Goal: Task Accomplishment & Management: Use online tool/utility

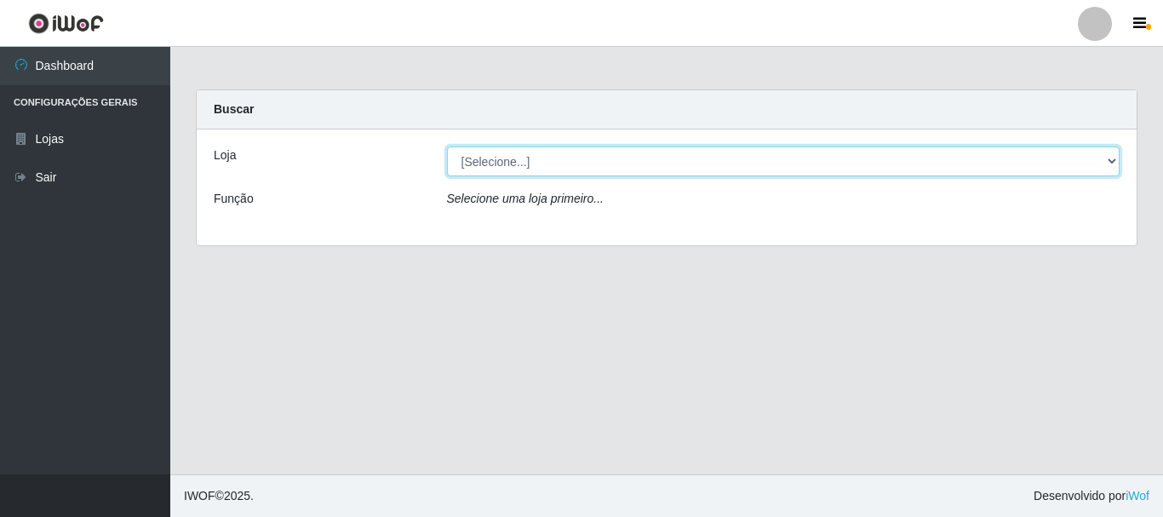
click at [1109, 163] on select "[Selecione...] Nordestão - Alecrim" at bounding box center [783, 161] width 673 height 30
select select "453"
click at [447, 146] on select "[Selecione...] Nordestão - Alecrim" at bounding box center [783, 161] width 673 height 30
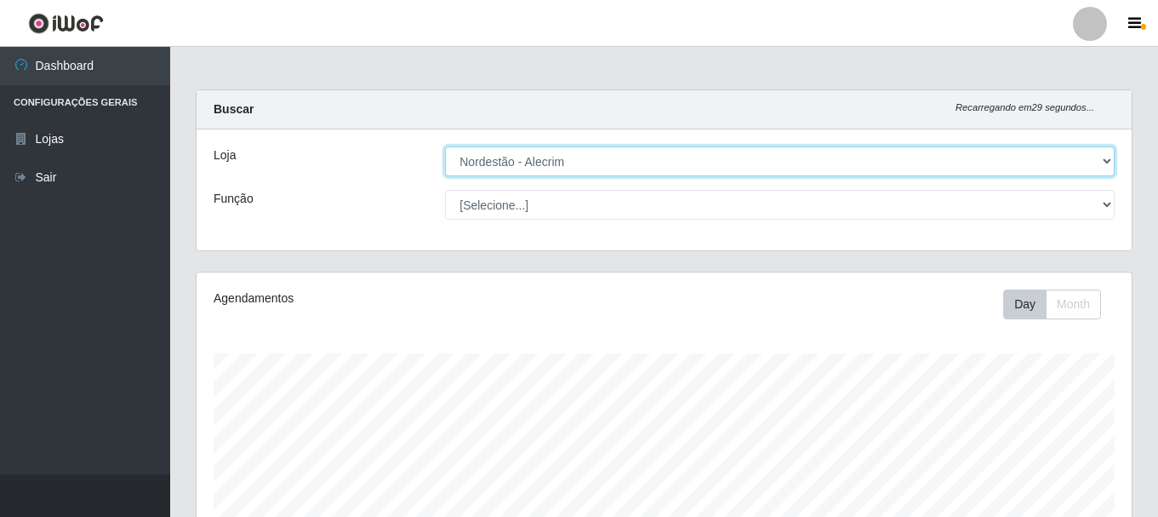
scroll to position [353, 935]
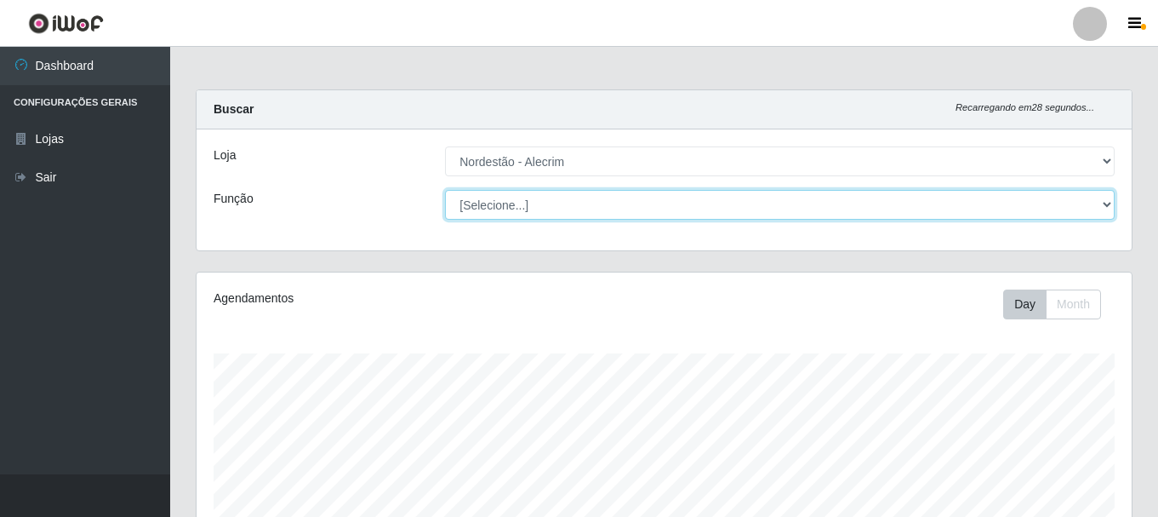
click at [1102, 204] on select "[Selecione...] Balconista + Balconista de Padaria Balconista de Padaria ++ Emba…" at bounding box center [780, 205] width 670 height 30
select select "71"
click at [445, 190] on select "[Selecione...] Balconista + Balconista de Padaria Balconista de Padaria ++ Emba…" at bounding box center [780, 205] width 670 height 30
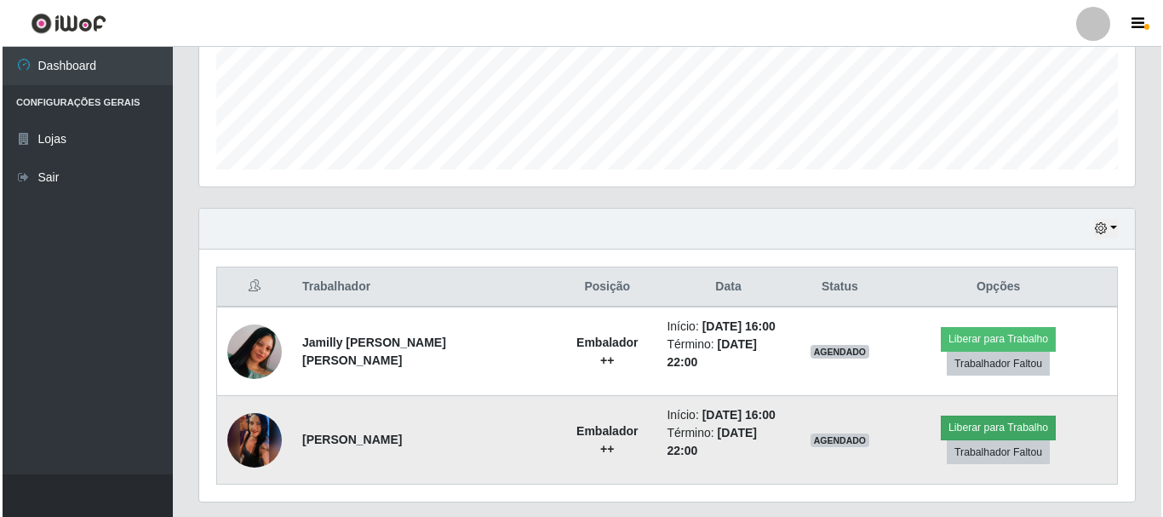
scroll to position [462, 0]
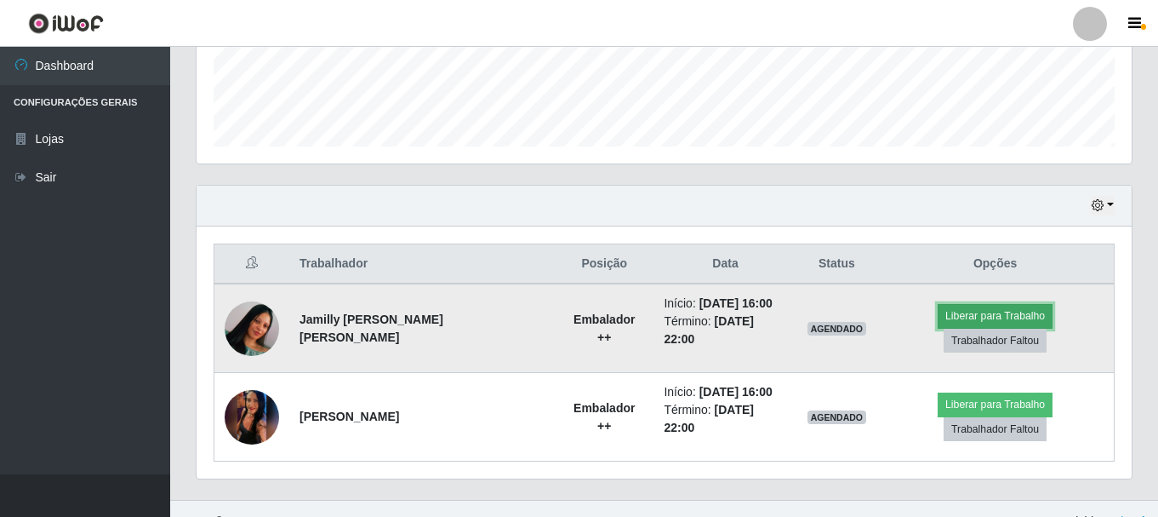
click at [945, 317] on button "Liberar para Trabalho" at bounding box center [995, 316] width 115 height 24
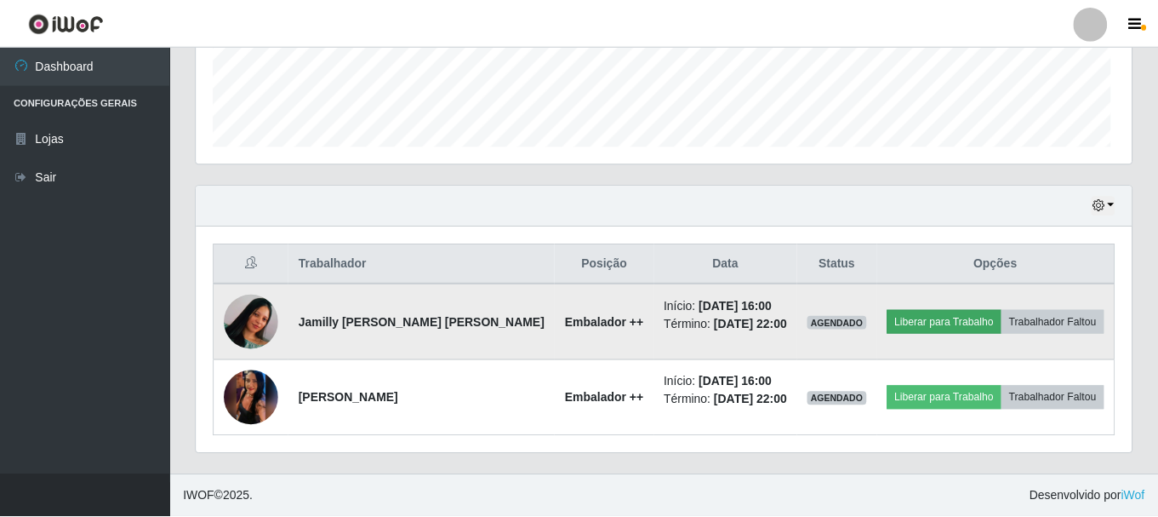
scroll to position [353, 927]
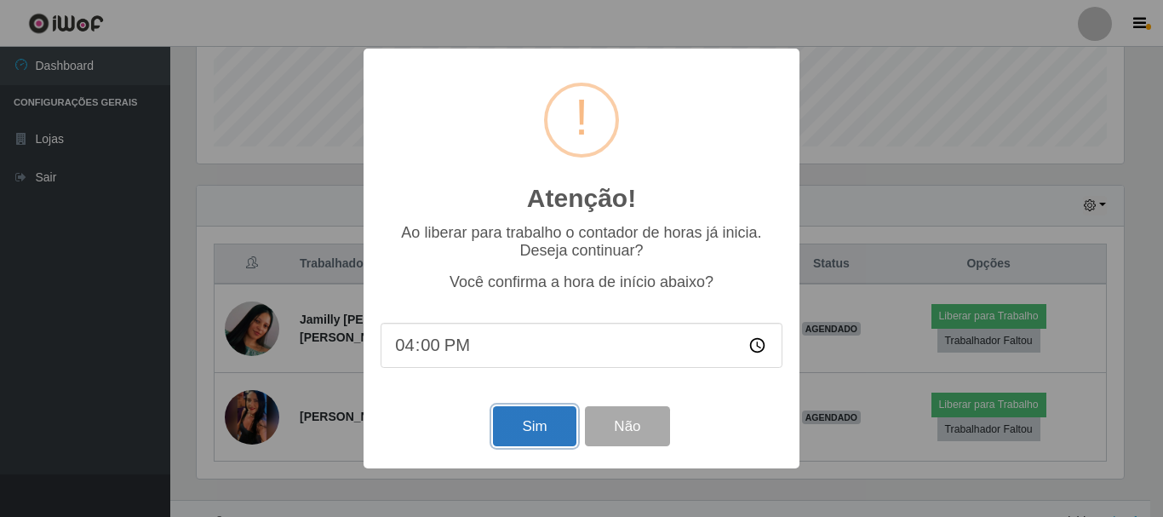
click at [536, 426] on button "Sim" at bounding box center [534, 426] width 83 height 40
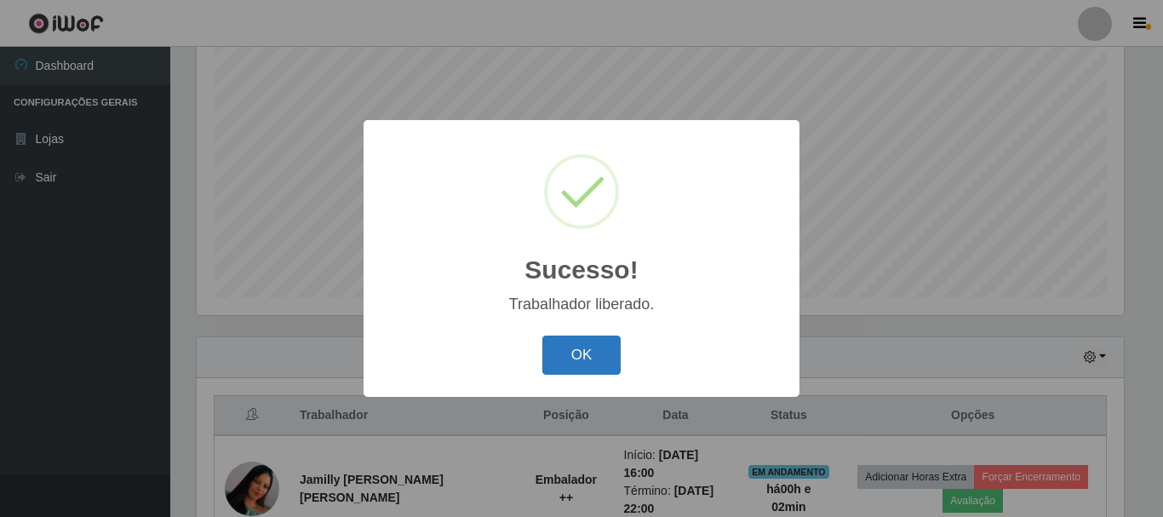
click at [592, 357] on button "OK" at bounding box center [581, 355] width 79 height 40
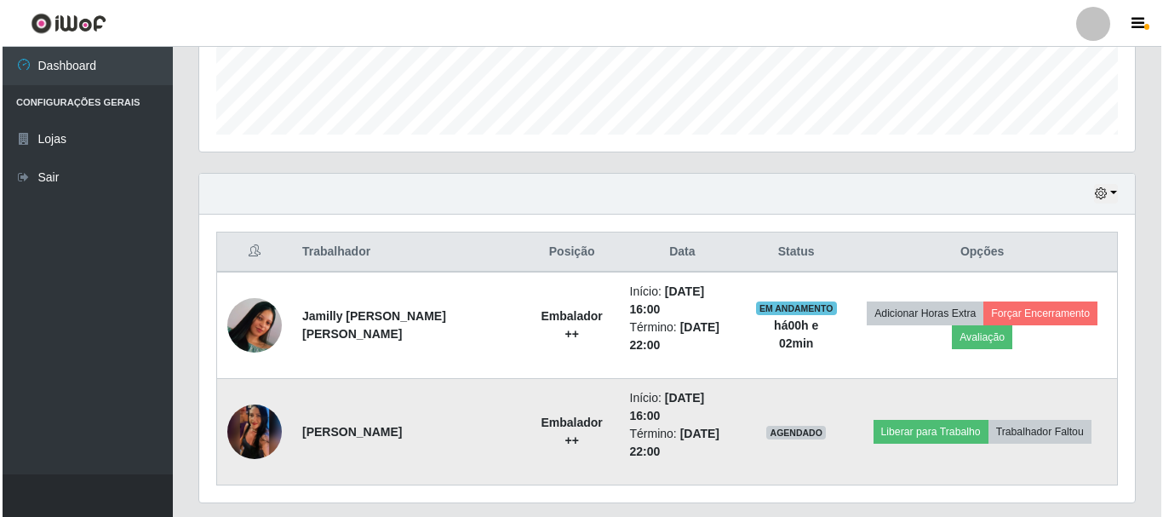
scroll to position [488, 0]
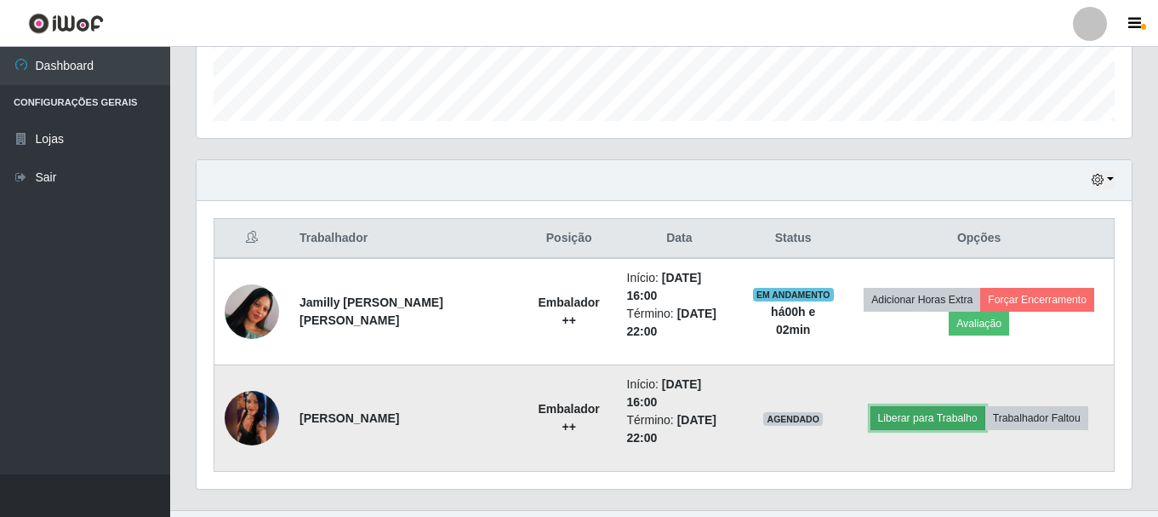
click at [918, 406] on button "Liberar para Trabalho" at bounding box center [928, 418] width 115 height 24
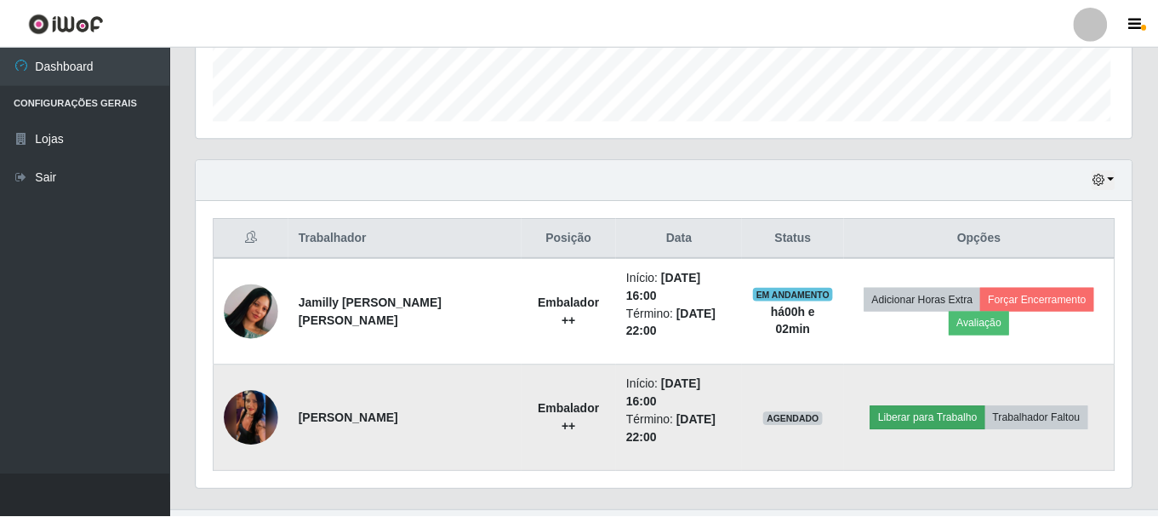
scroll to position [353, 927]
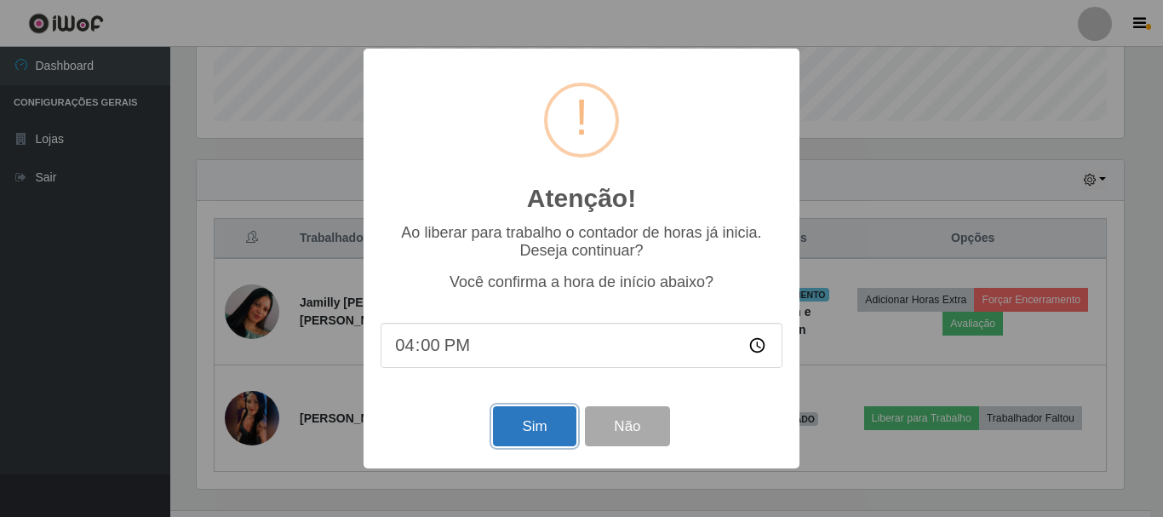
click at [534, 431] on button "Sim" at bounding box center [534, 426] width 83 height 40
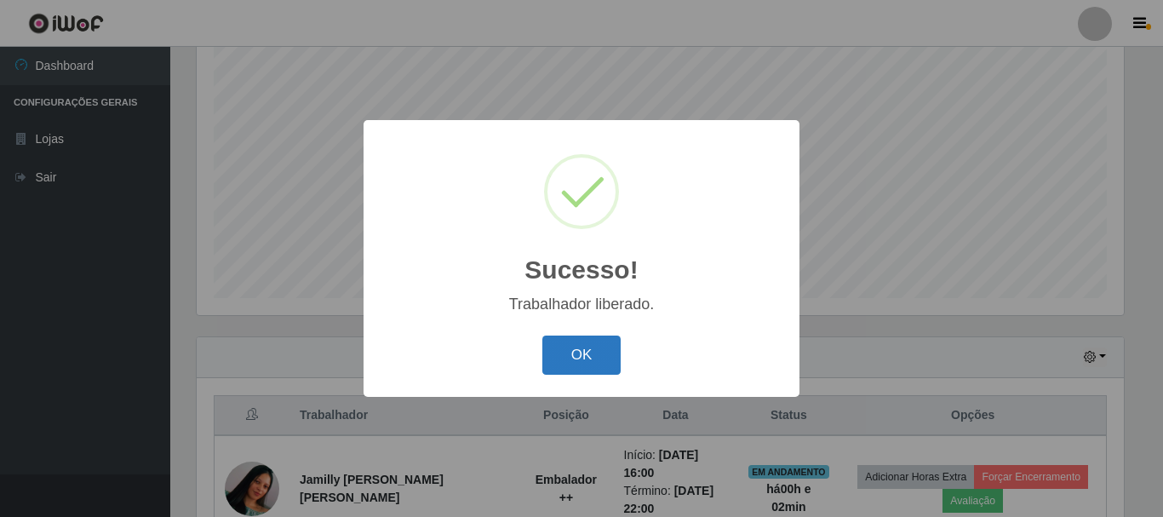
click at [593, 352] on button "OK" at bounding box center [581, 355] width 79 height 40
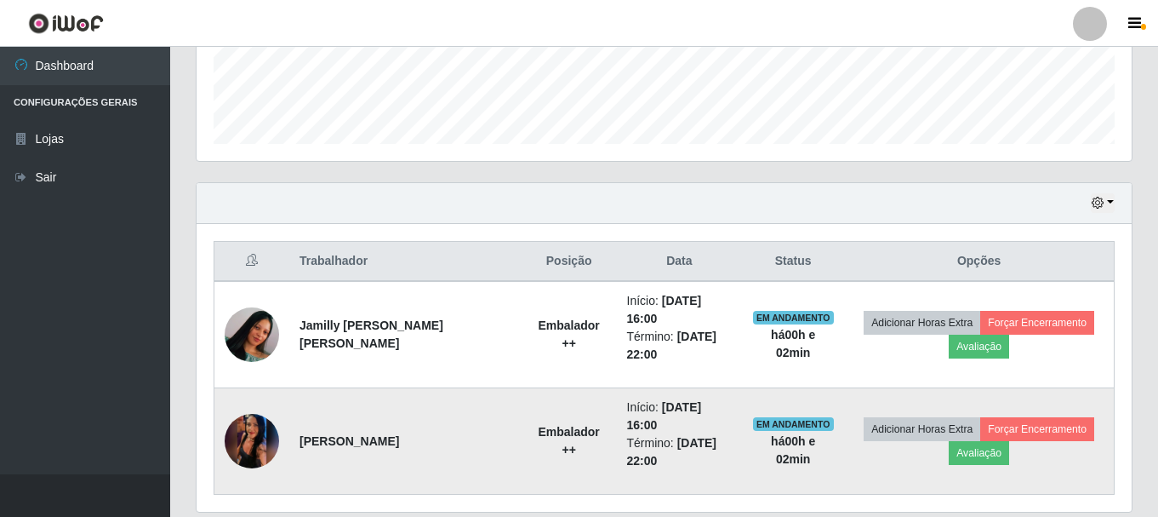
scroll to position [488, 0]
